Goal: Information Seeking & Learning: Learn about a topic

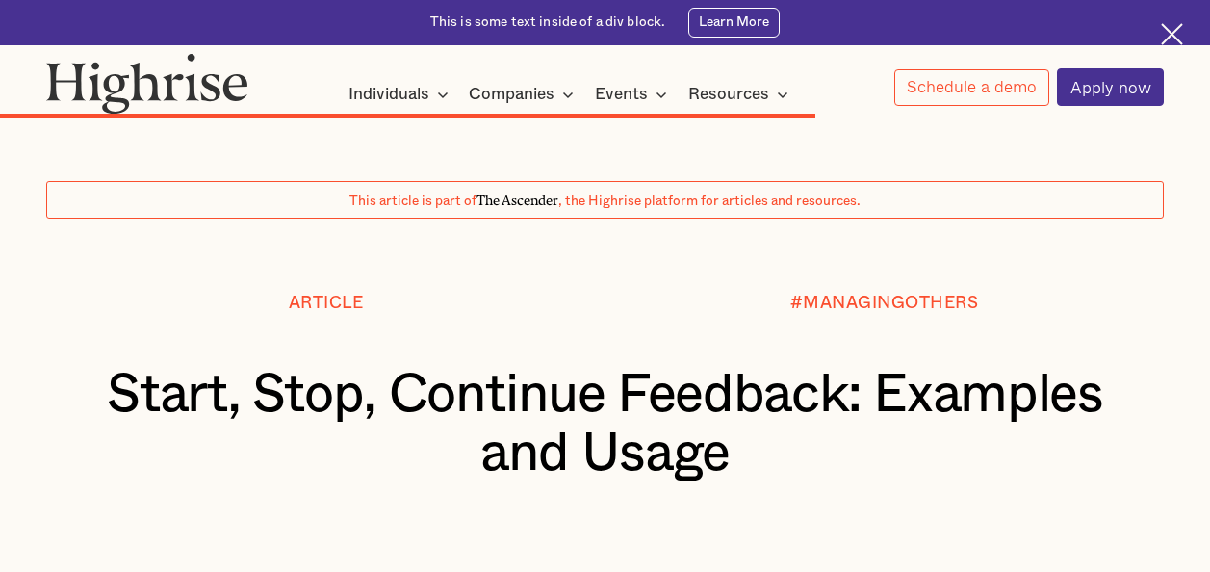
scroll to position [10164, 0]
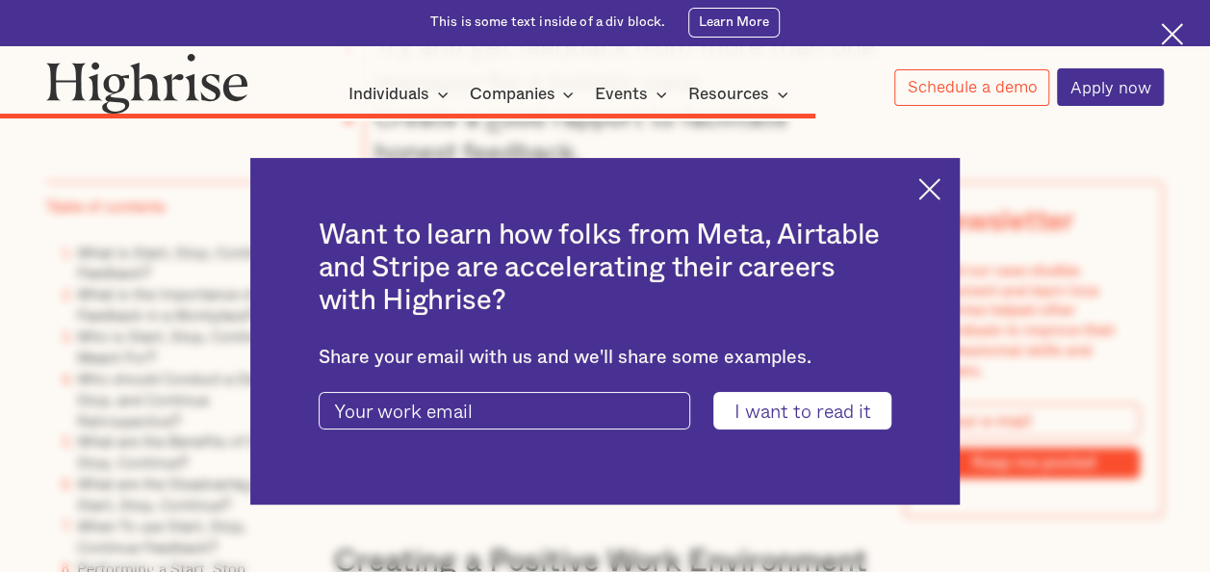
click at [940, 185] on img at bounding box center [929, 189] width 22 height 22
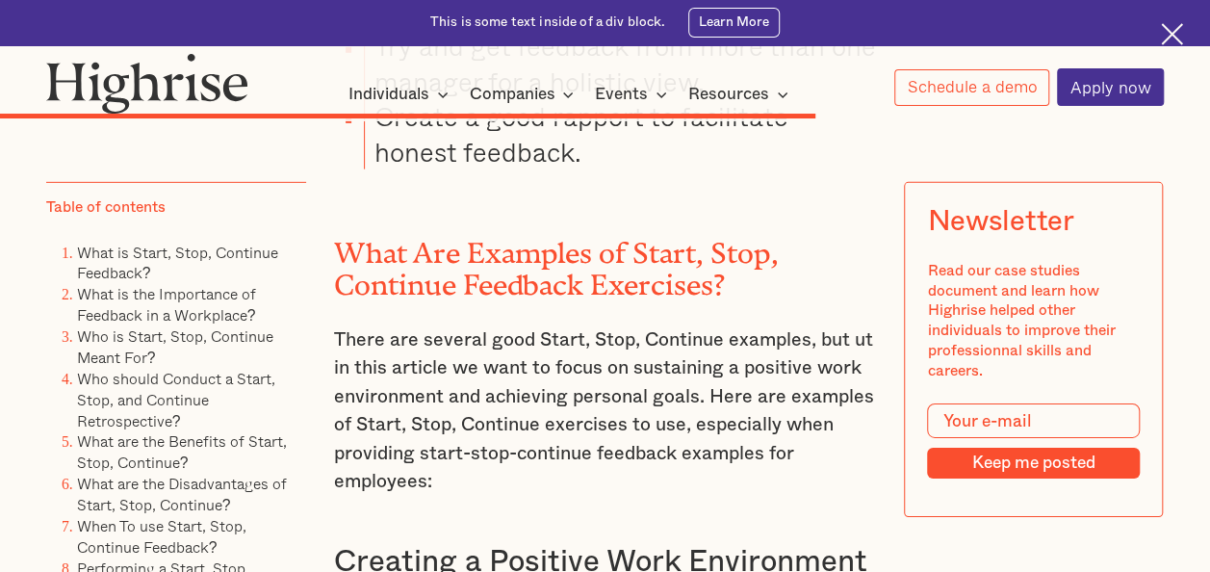
drag, startPoint x: 329, startPoint y: 304, endPoint x: 653, endPoint y: 336, distance: 325.0
copy p "As a manager, creating a positive work environment means maintaining an action-…"
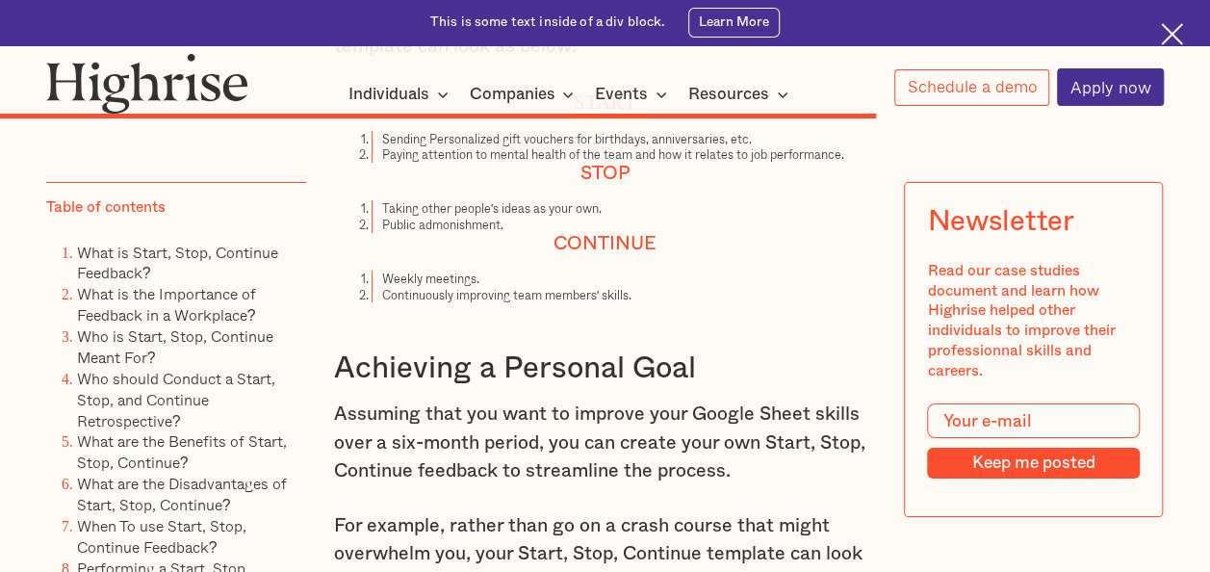
scroll to position [10838, 0]
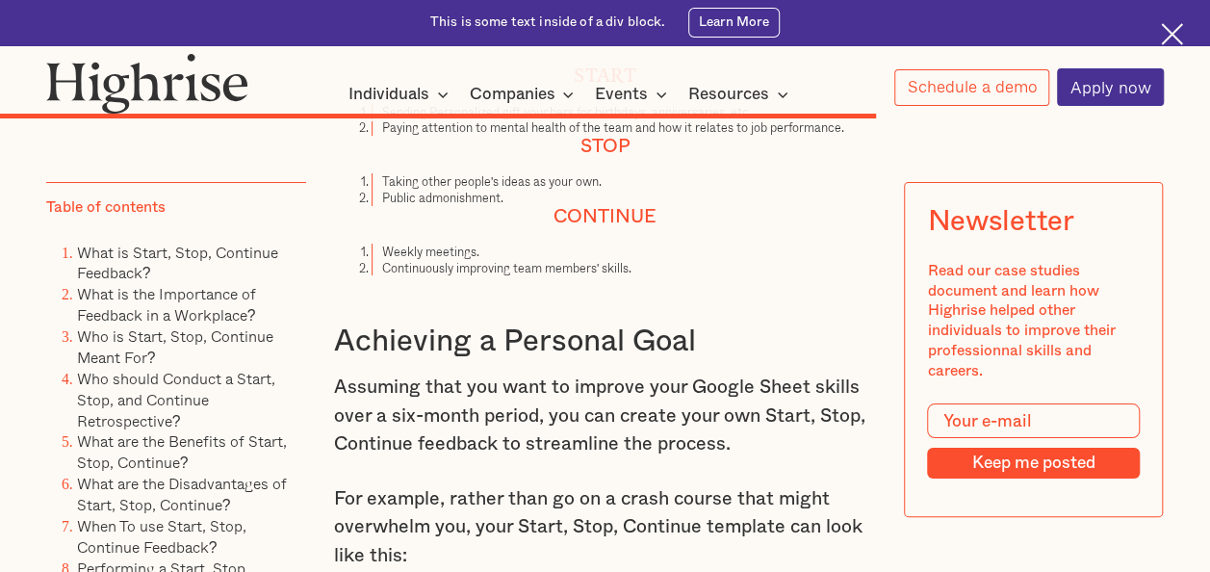
drag, startPoint x: 379, startPoint y: 341, endPoint x: 531, endPoint y: 359, distance: 153.2
copy ol "Decide on time slots to upskill every week for six months. Meeting learning dea…"
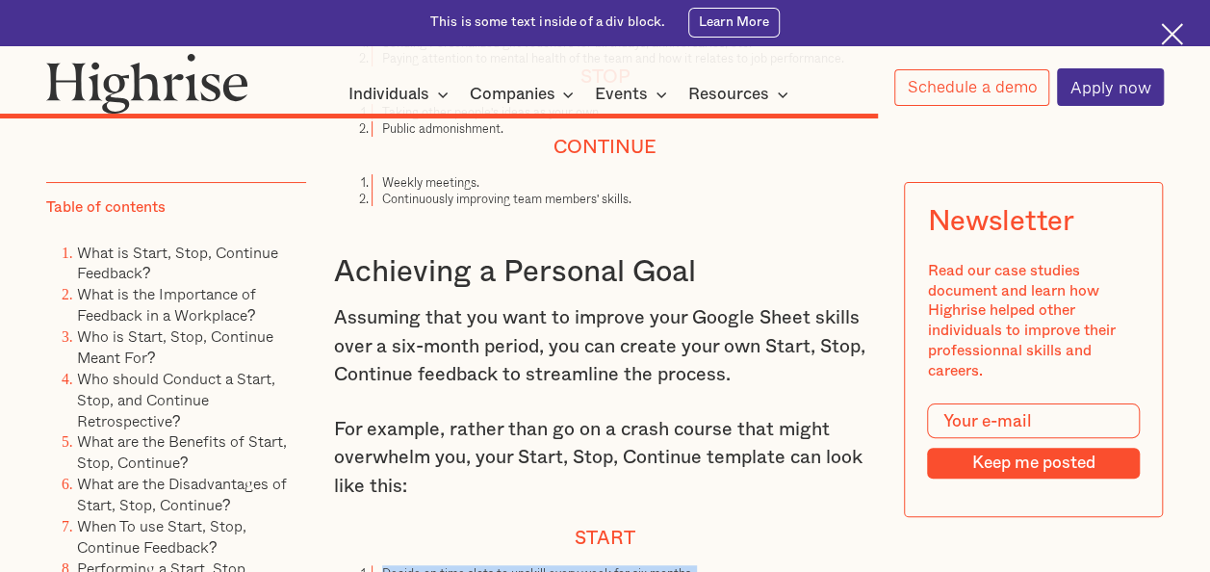
scroll to position [10934, 0]
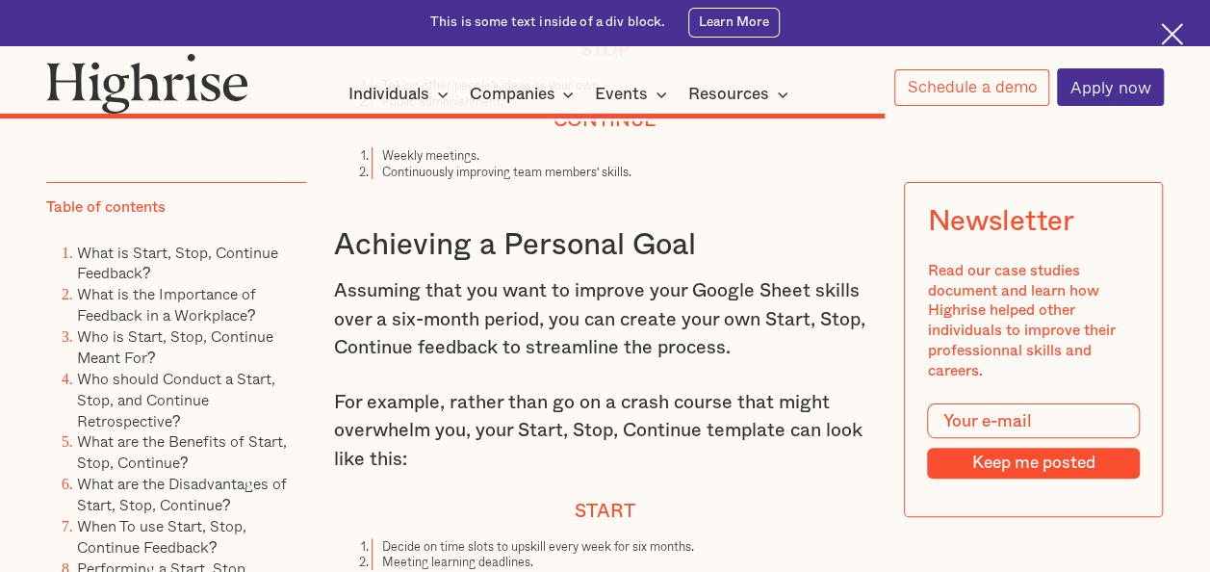
drag, startPoint x: 379, startPoint y: 388, endPoint x: 529, endPoint y: 401, distance: 150.8
copy ol "Learning new ideas from different sources. Completing assigned tasks"
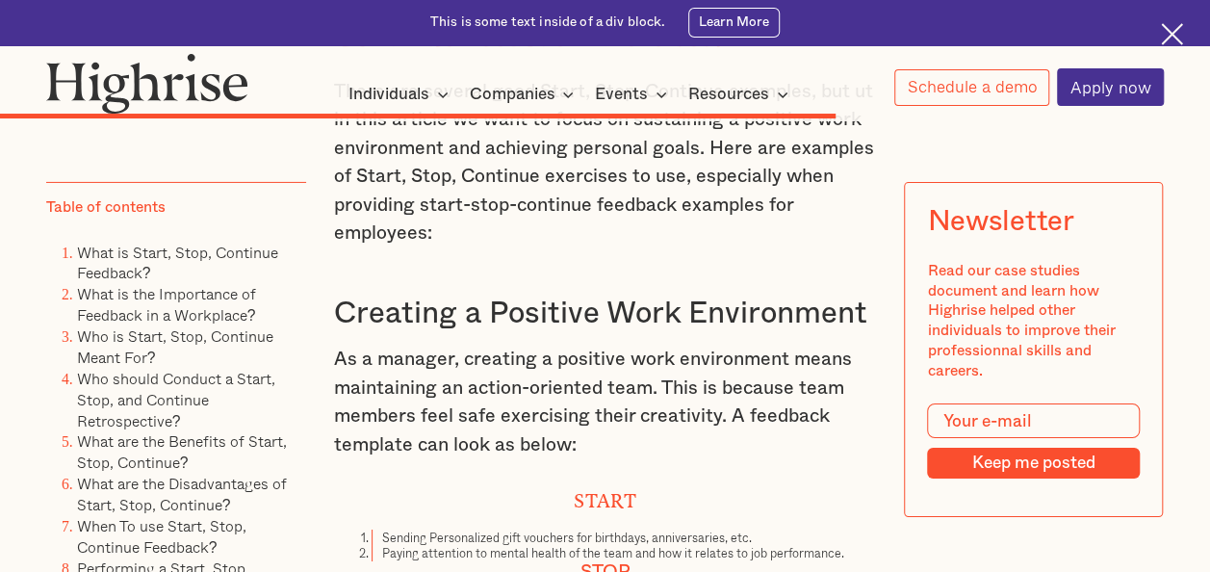
scroll to position [10414, 0]
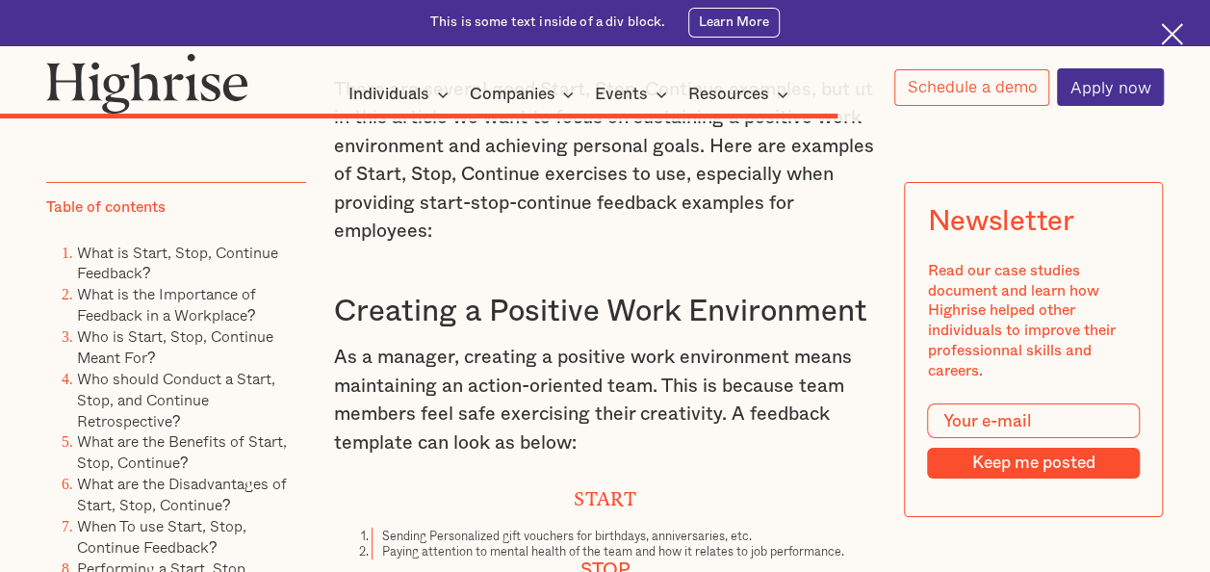
drag, startPoint x: 379, startPoint y: 383, endPoint x: 648, endPoint y: 381, distance: 268.6
copy li "Continuously improving team members' skills."
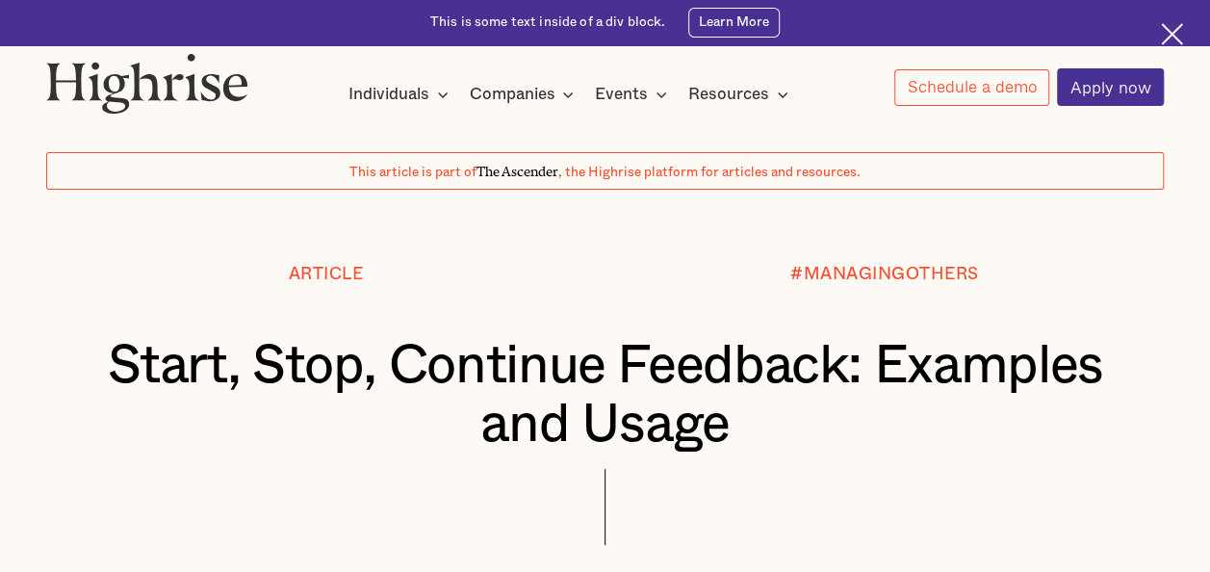
scroll to position [27, 0]
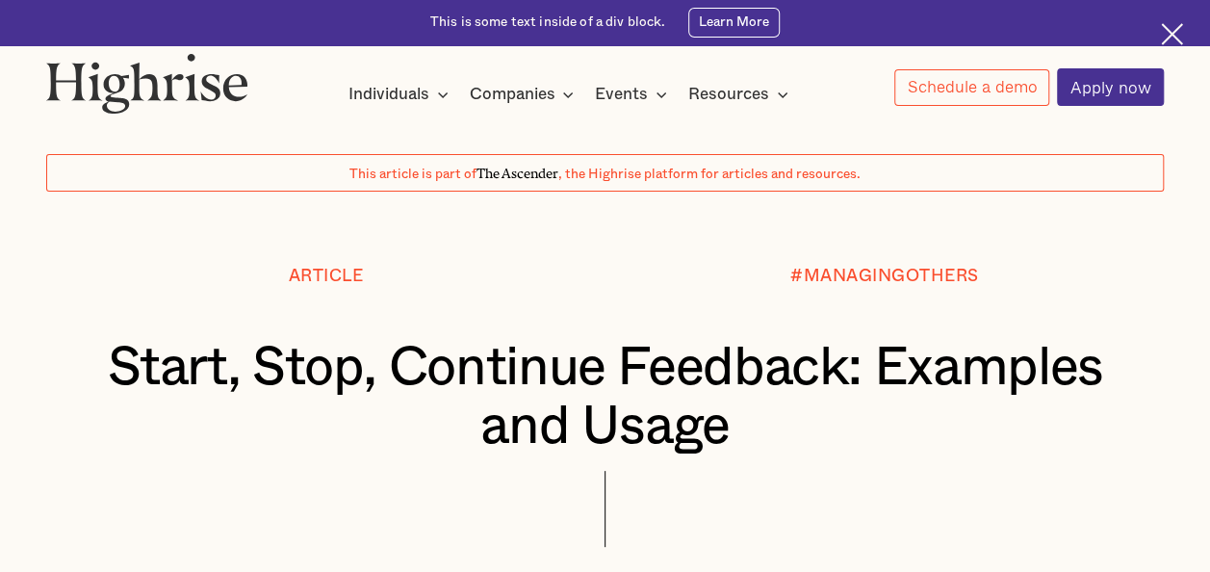
click at [1174, 30] on img at bounding box center [1172, 34] width 22 height 22
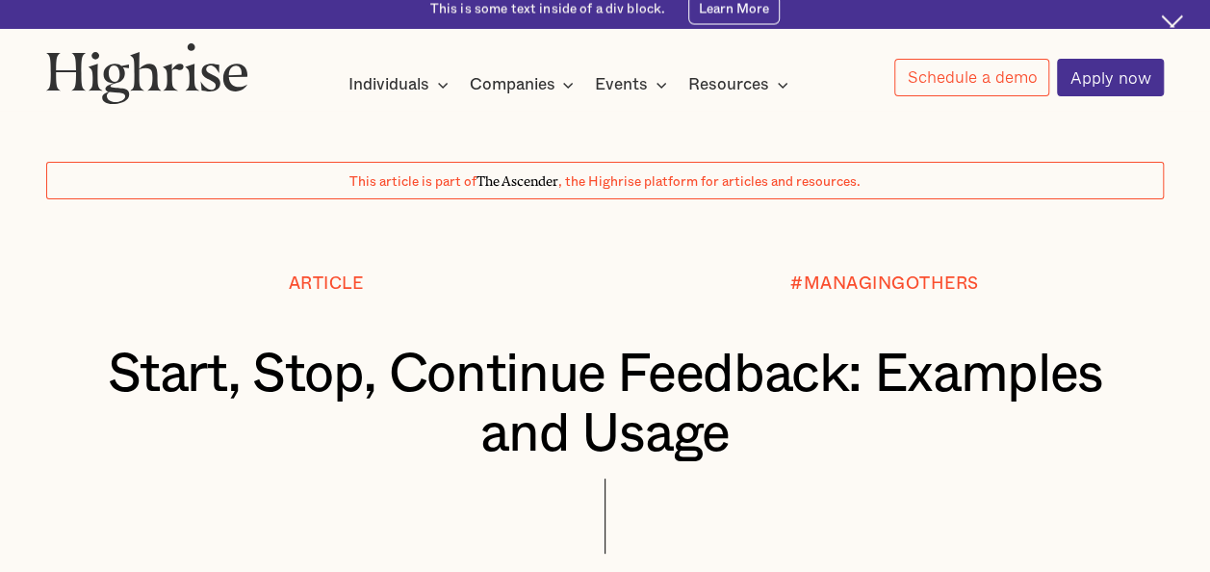
scroll to position [0, 0]
